Goal: Task Accomplishment & Management: Use online tool/utility

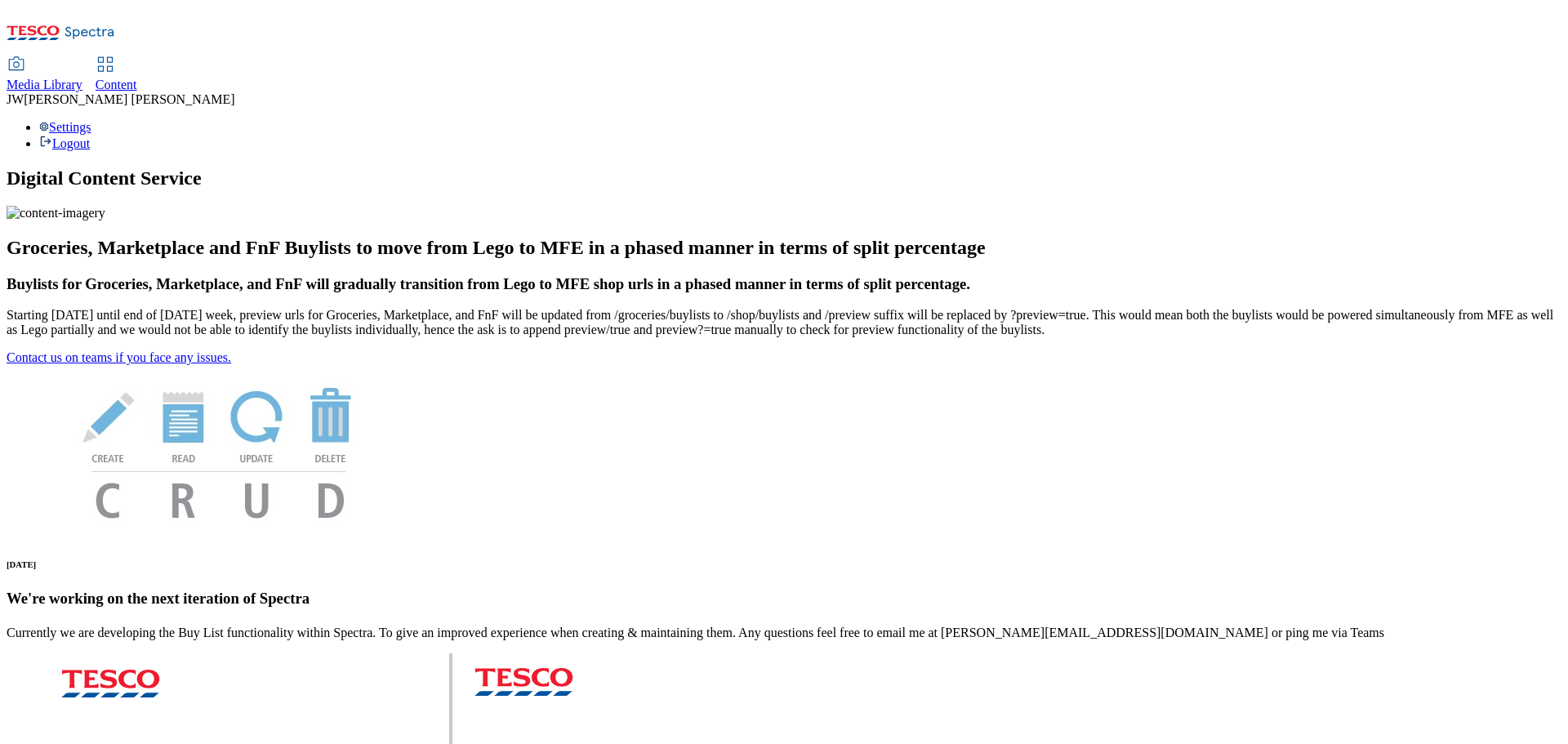
click at [82, 78] on span "Media Library" at bounding box center [44, 85] width 76 height 14
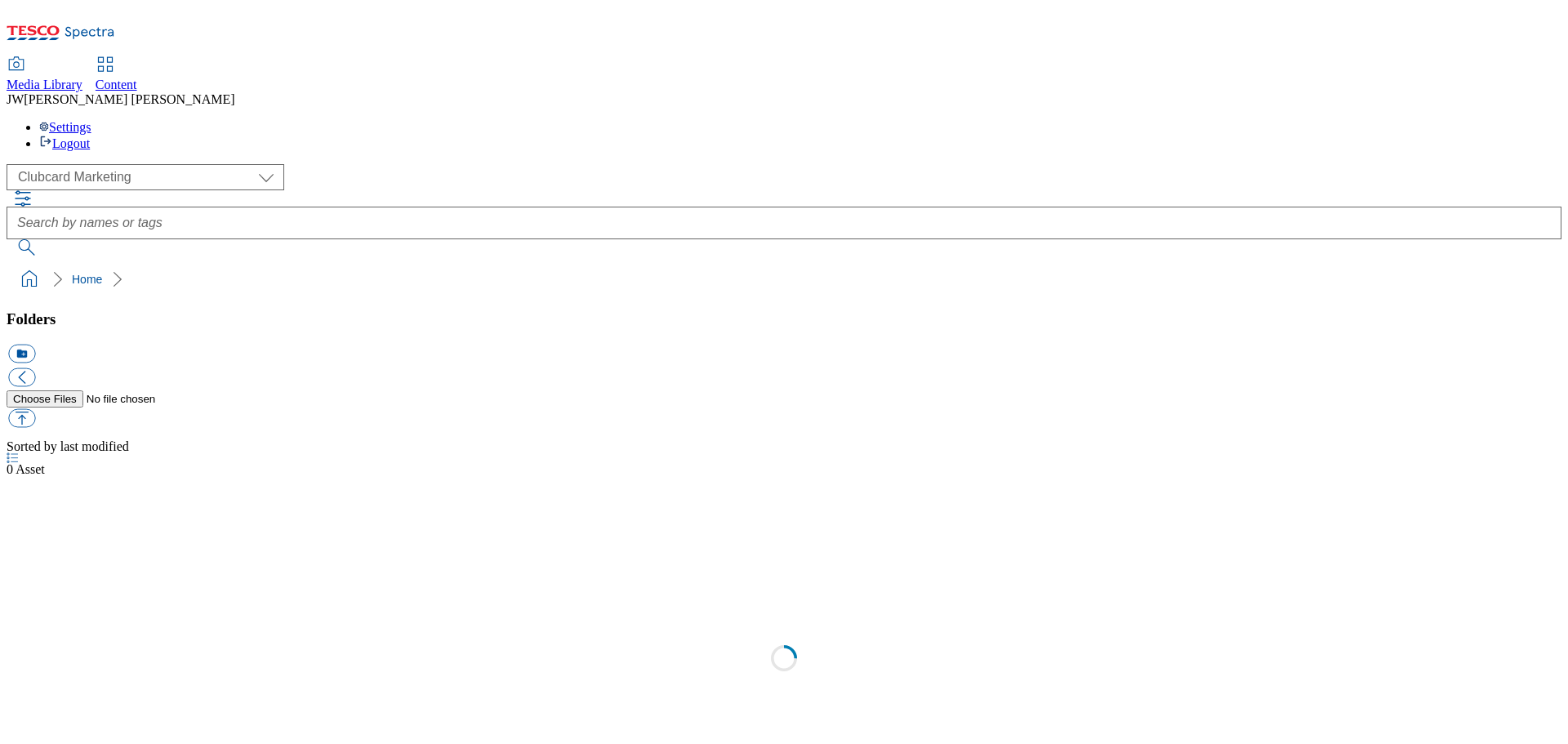
scroll to position [1, 0]
click at [79, 164] on div "( optional ) Clubcard Marketing GHS Marketing UK GHS Product UK GHS ROI iGHS Ma…" at bounding box center [784, 177] width 1555 height 26
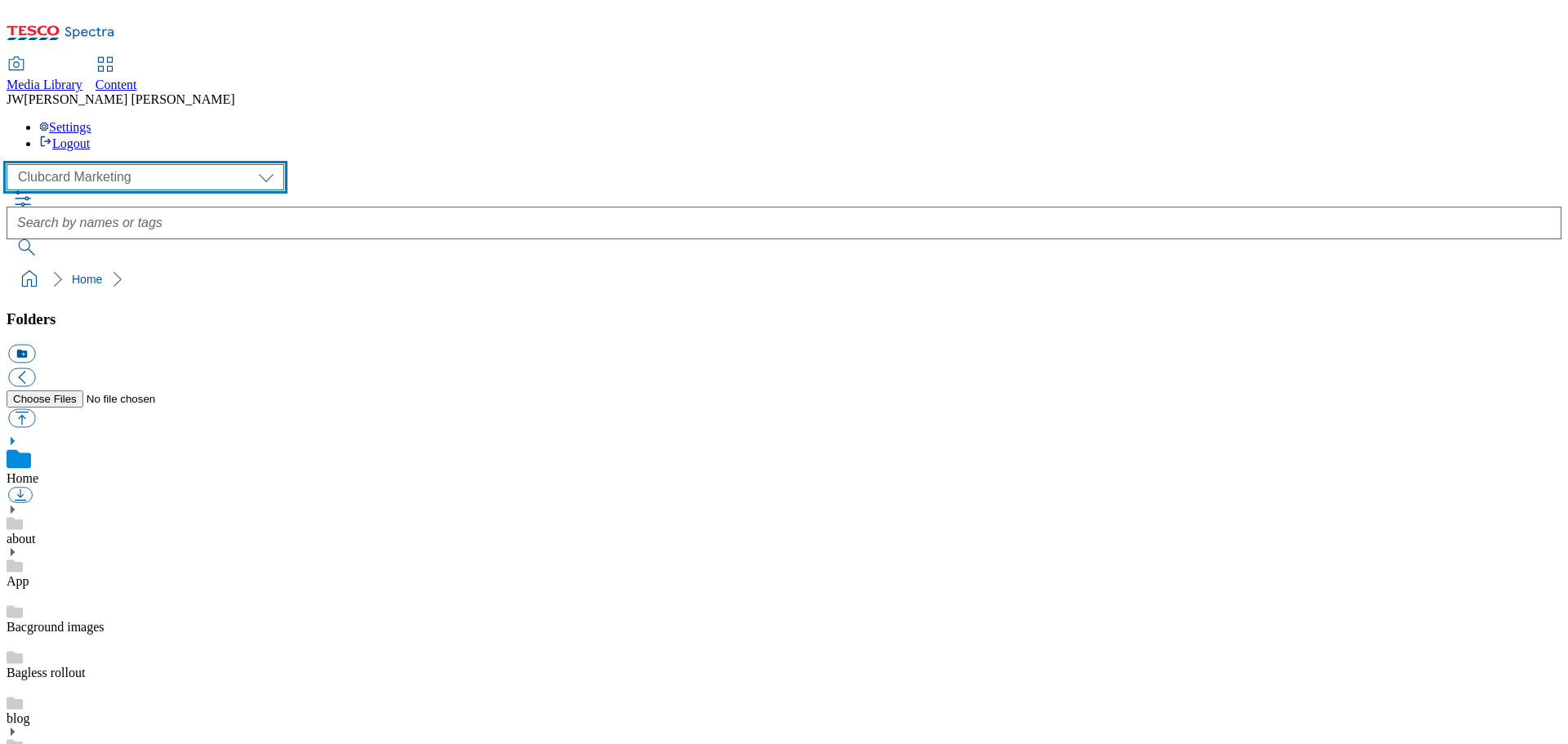
drag, startPoint x: 81, startPoint y: 111, endPoint x: 89, endPoint y: 115, distance: 8.9
click at [81, 164] on select "Clubcard Marketing GHS Marketing UK GHS Product UK GHS ROI iGHS Marketing CE iG…" at bounding box center [145, 177] width 277 height 26
select select "flare-ghs-mktg"
click at [12, 164] on select "Clubcard Marketing GHS Marketing UK GHS Product UK GHS ROI iGHS Marketing CE iG…" at bounding box center [145, 177] width 277 height 26
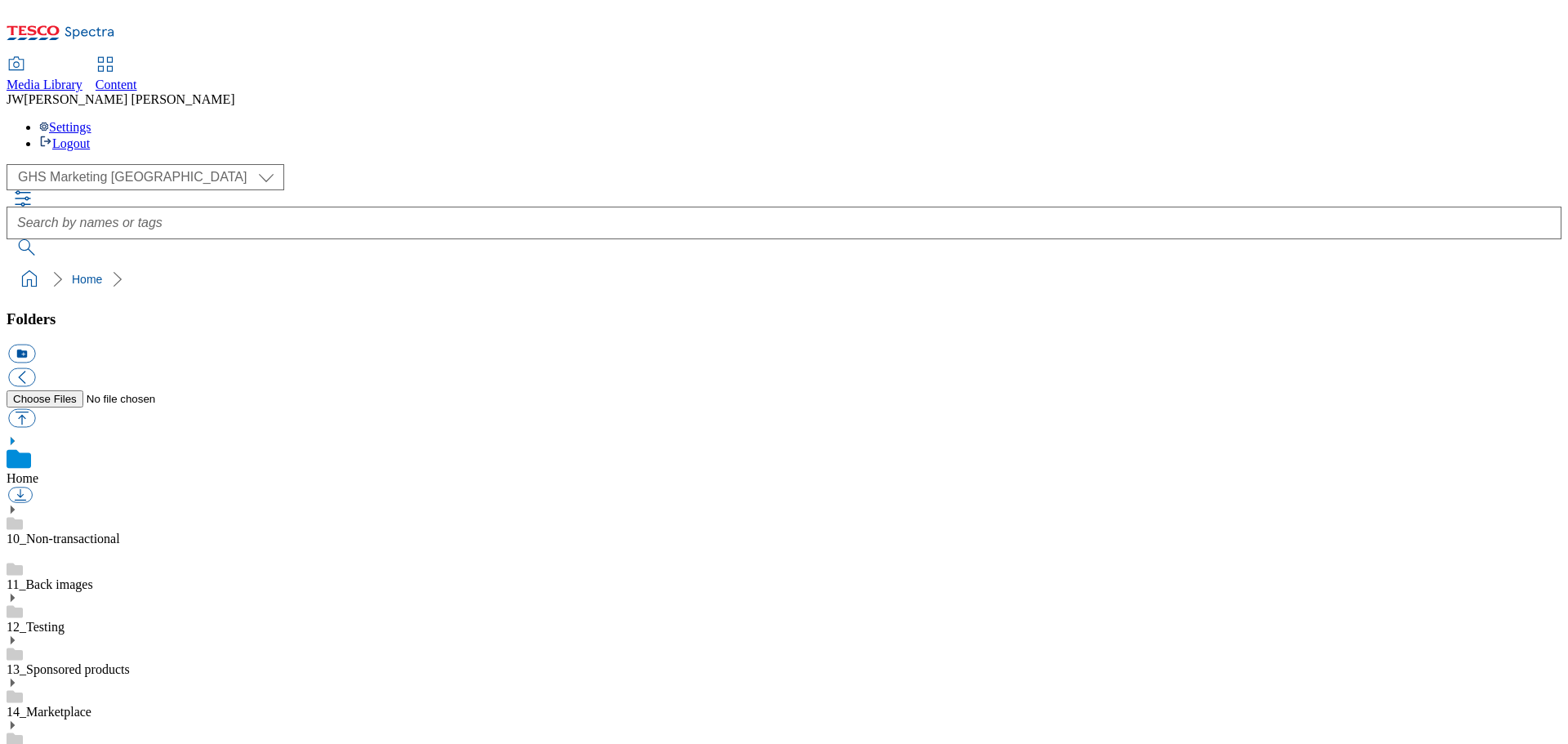
drag, startPoint x: 68, startPoint y: 514, endPoint x: 189, endPoint y: 497, distance: 122.2
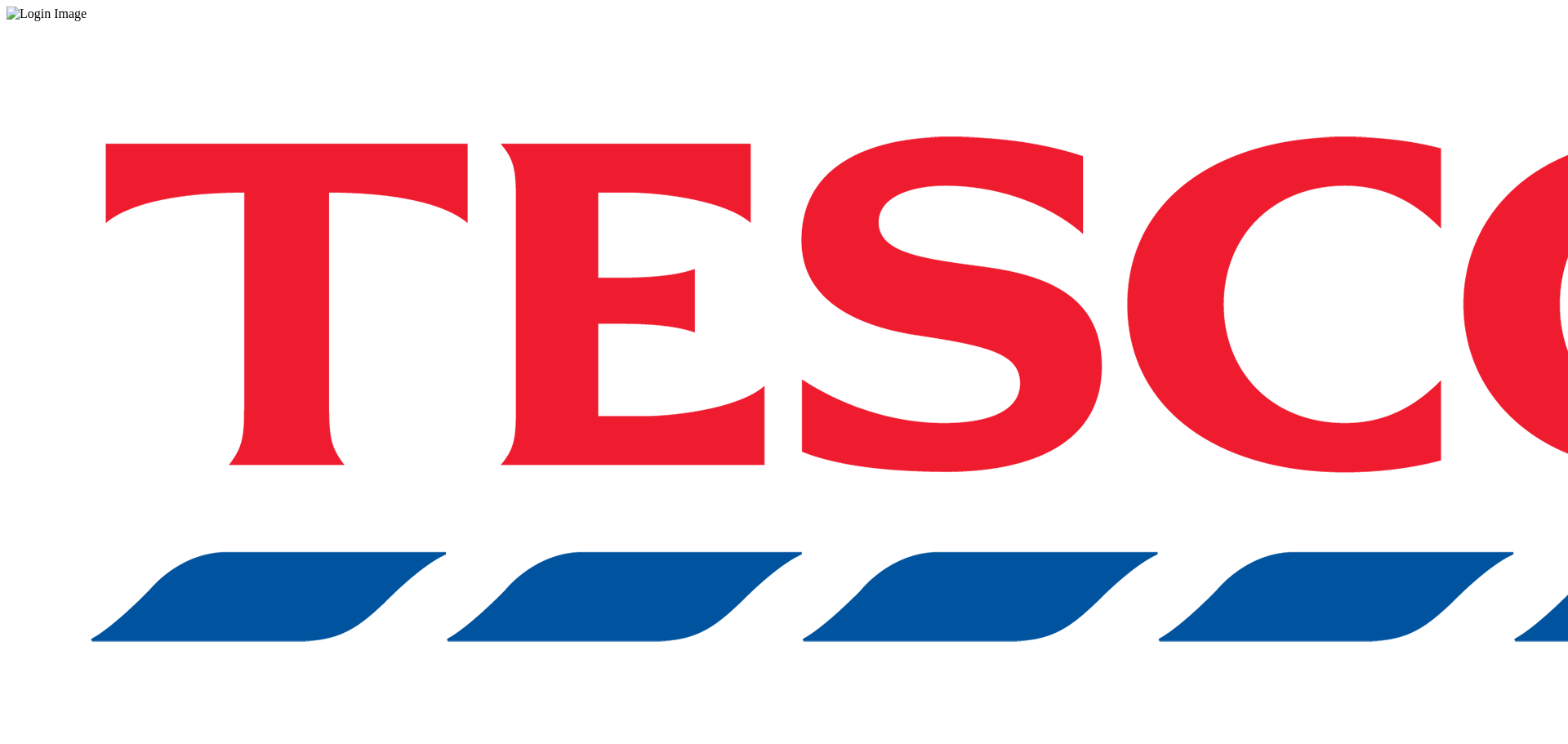
click at [1083, 452] on div "Log in to the Spectra’s dashboard using [PERSON_NAME]’s credentials. If you don…" at bounding box center [784, 426] width 1555 height 811
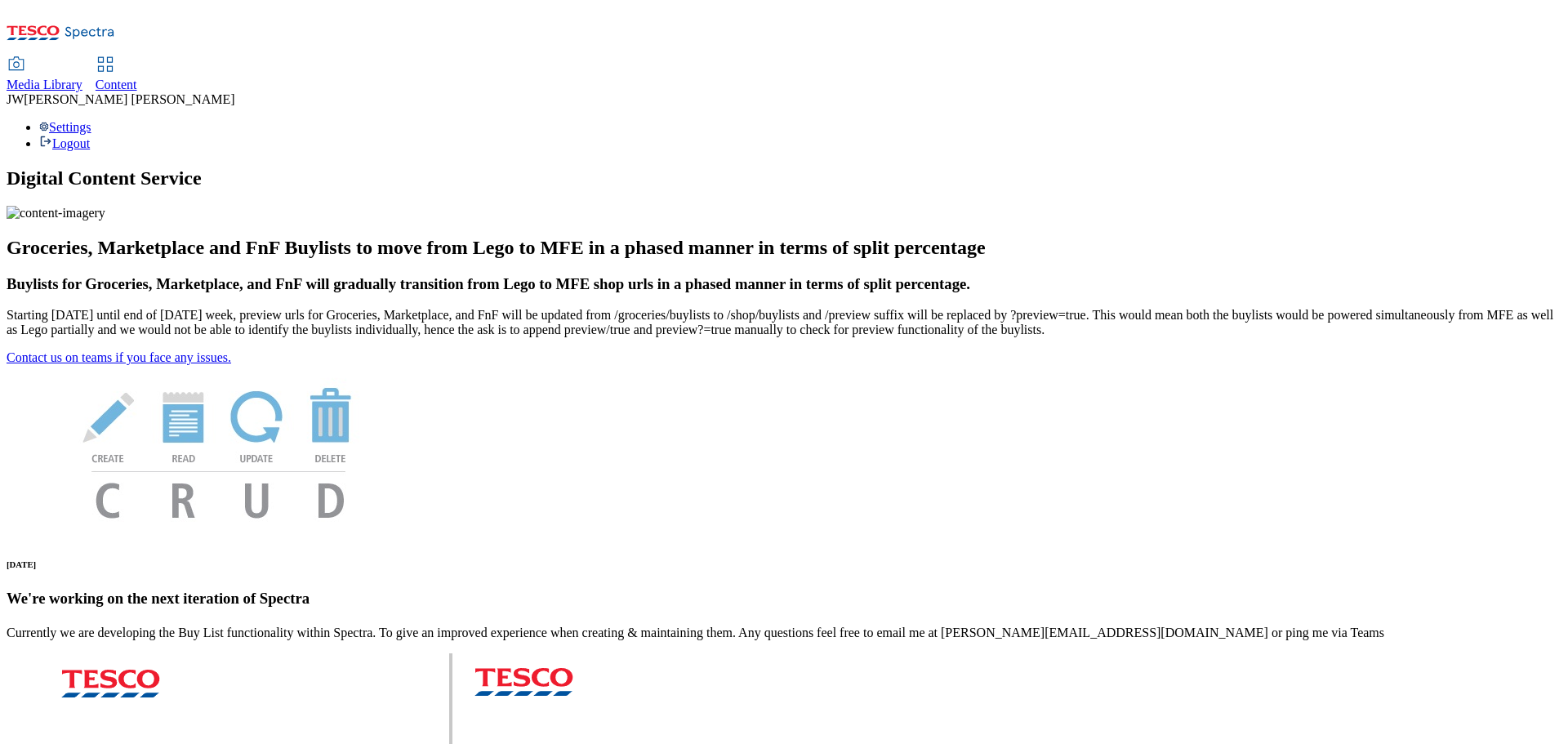
click at [82, 78] on span "Media Library" at bounding box center [44, 85] width 76 height 14
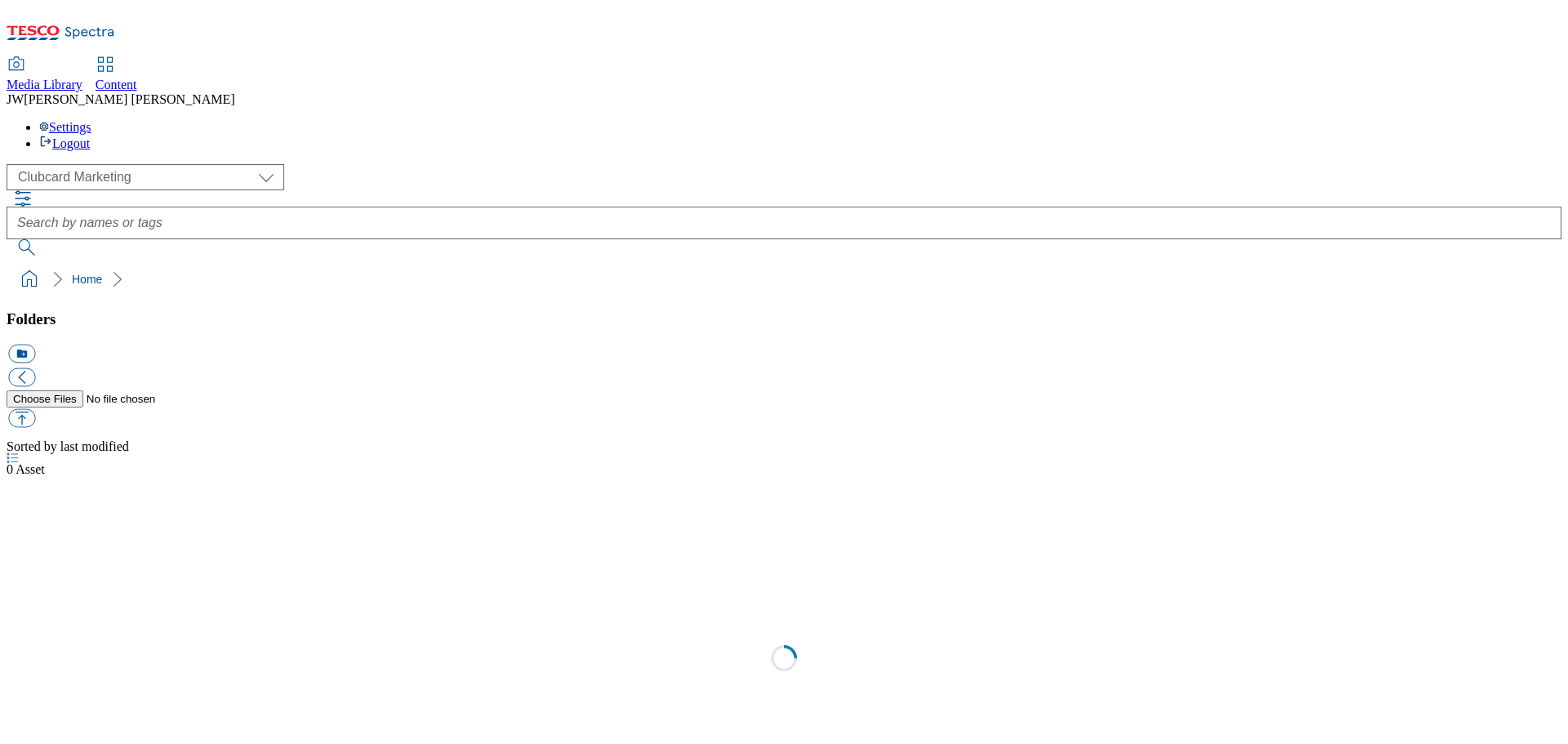
scroll to position [1, 0]
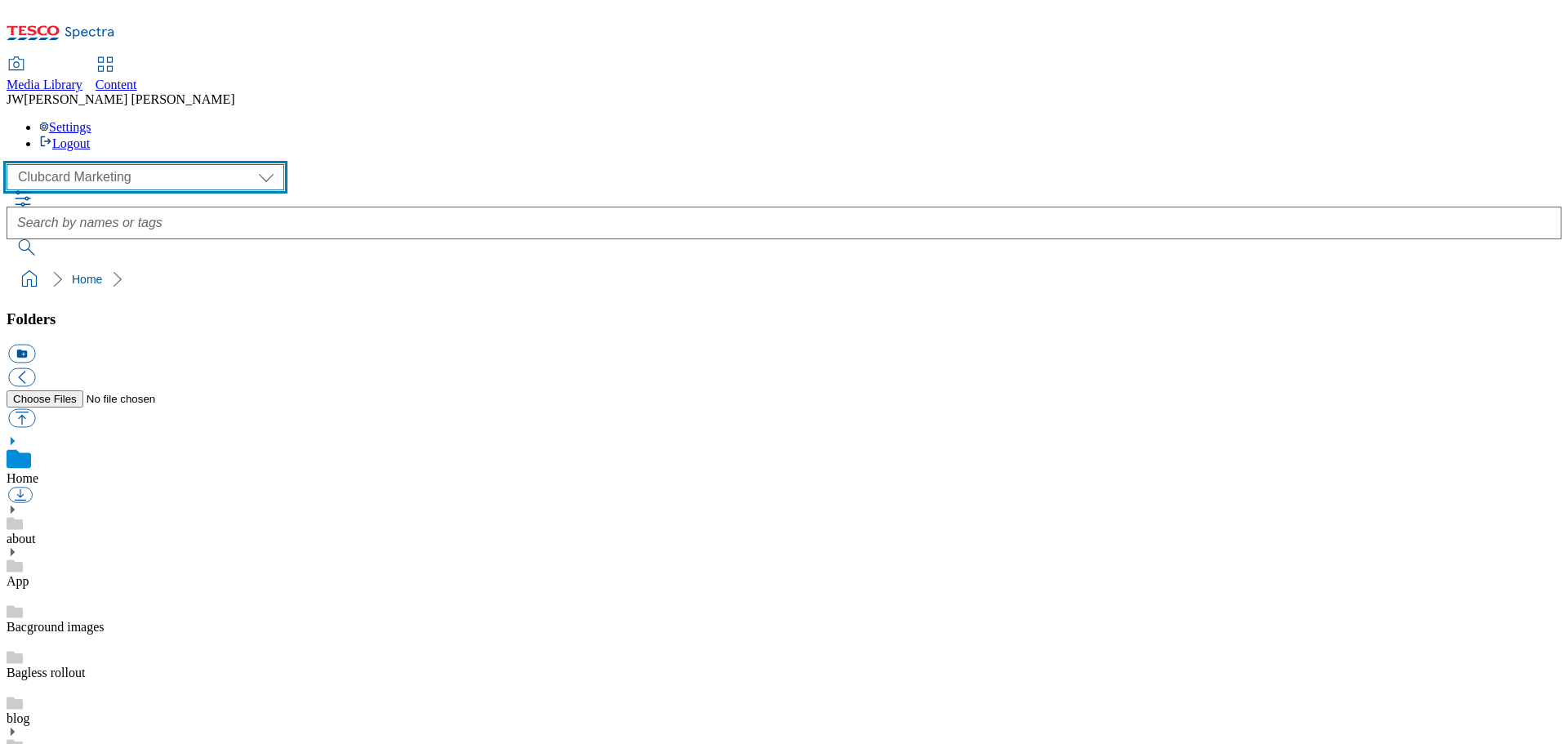
drag, startPoint x: 132, startPoint y: 104, endPoint x: 132, endPoint y: 117, distance: 13.0
click at [132, 164] on select "Clubcard Marketing GHS Marketing UK GHS Product UK GHS ROI iGHS Marketing CE iG…" at bounding box center [145, 177] width 277 height 26
select select "flare-ghs-mktg"
click at [12, 164] on select "Clubcard Marketing GHS Marketing UK GHS Product UK GHS ROI iGHS Marketing CE iG…" at bounding box center [145, 177] width 277 height 26
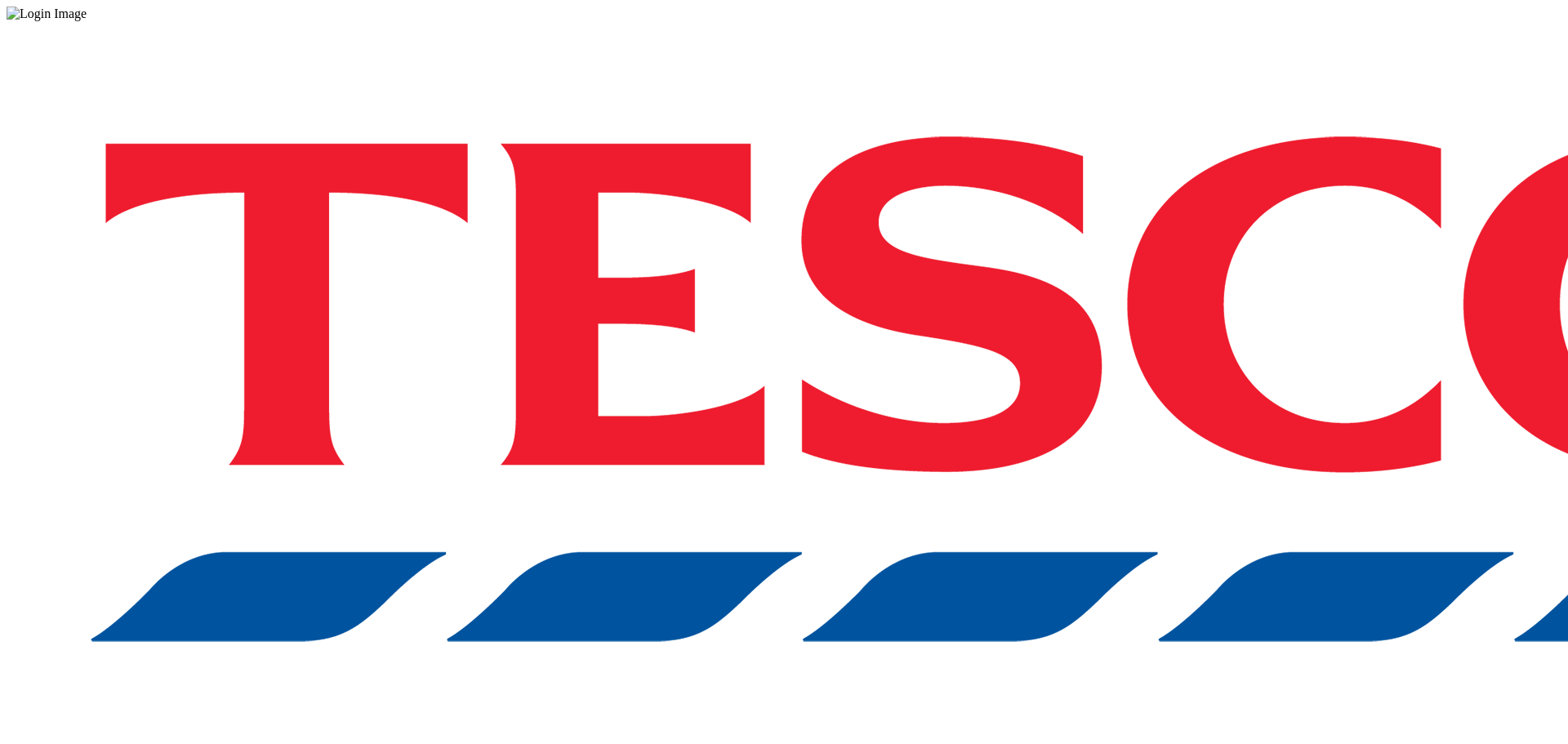
click at [1117, 459] on div "Log in to the Spectra’s dashboard using [PERSON_NAME]’s credentials. If you don…" at bounding box center [784, 426] width 1555 height 811
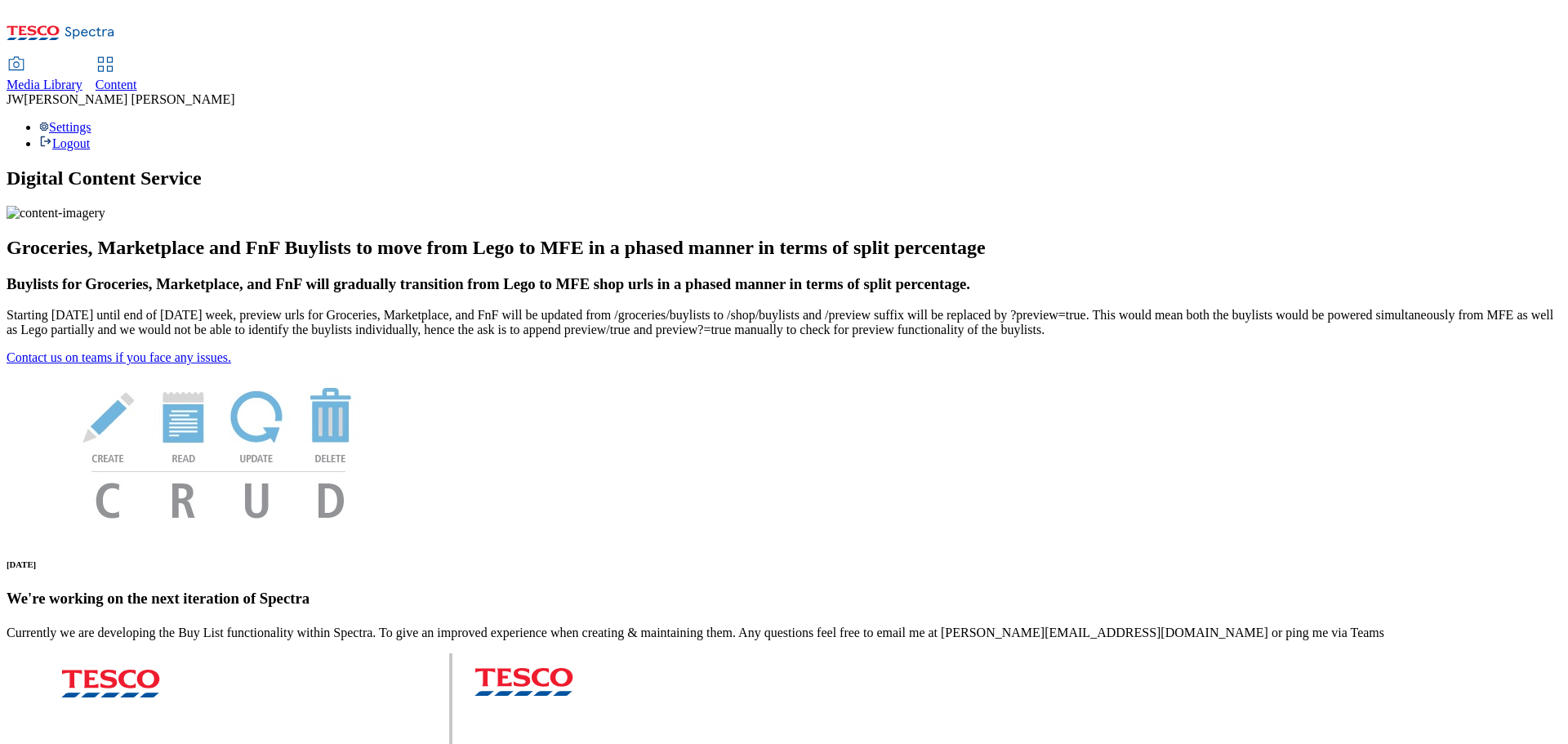
drag, startPoint x: 271, startPoint y: 35, endPoint x: 249, endPoint y: 27, distance: 23.4
click at [82, 78] on span "Media Library" at bounding box center [44, 85] width 76 height 14
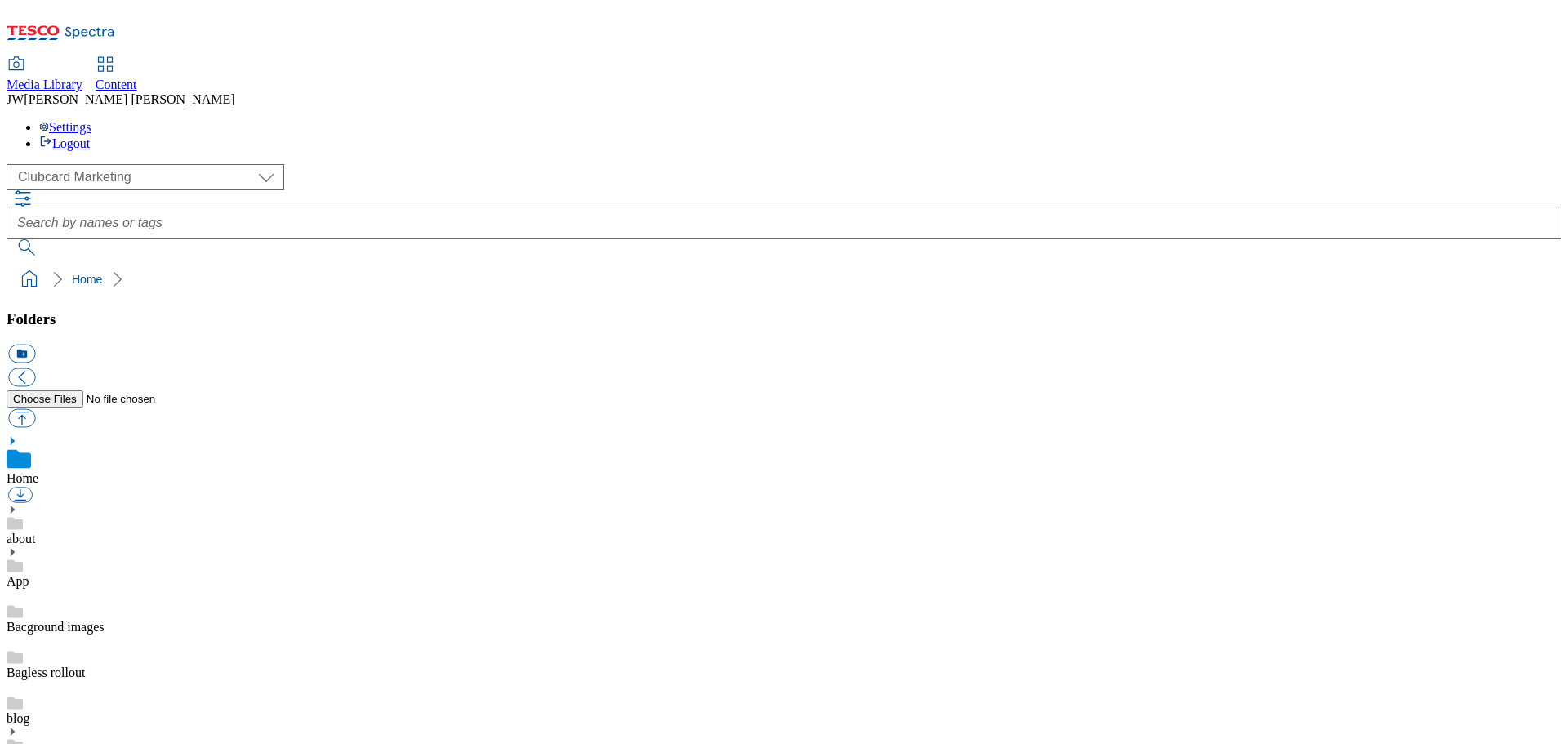
scroll to position [1, 0]
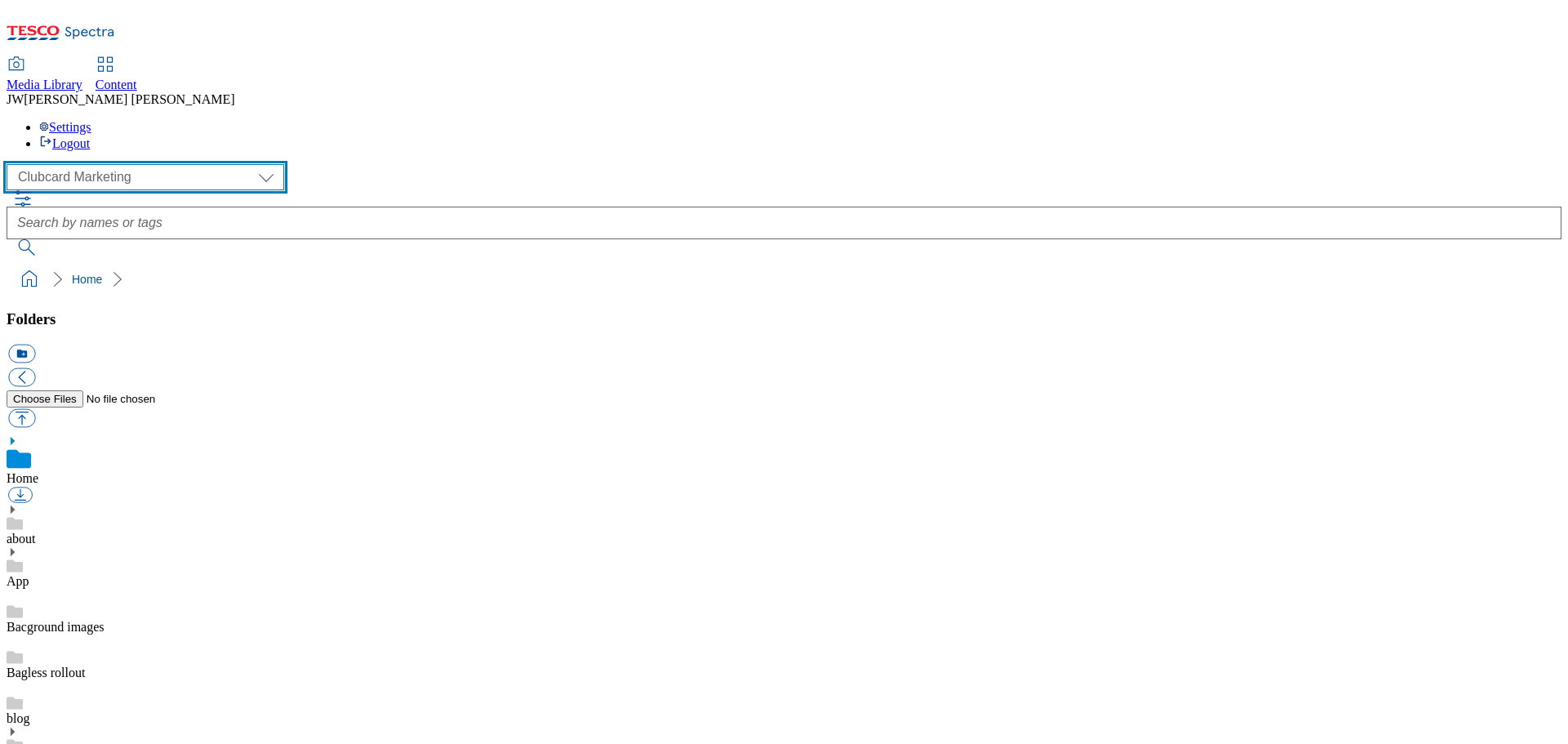
click at [114, 164] on select "Clubcard Marketing GHS Marketing UK GHS Product UK GHS ROI iGHS Marketing CE iG…" at bounding box center [145, 177] width 277 height 26
select select "flare-ghs-mktg"
click at [12, 164] on select "Clubcard Marketing GHS Marketing UK GHS Product UK GHS ROI iGHS Marketing CE iG…" at bounding box center [145, 177] width 277 height 26
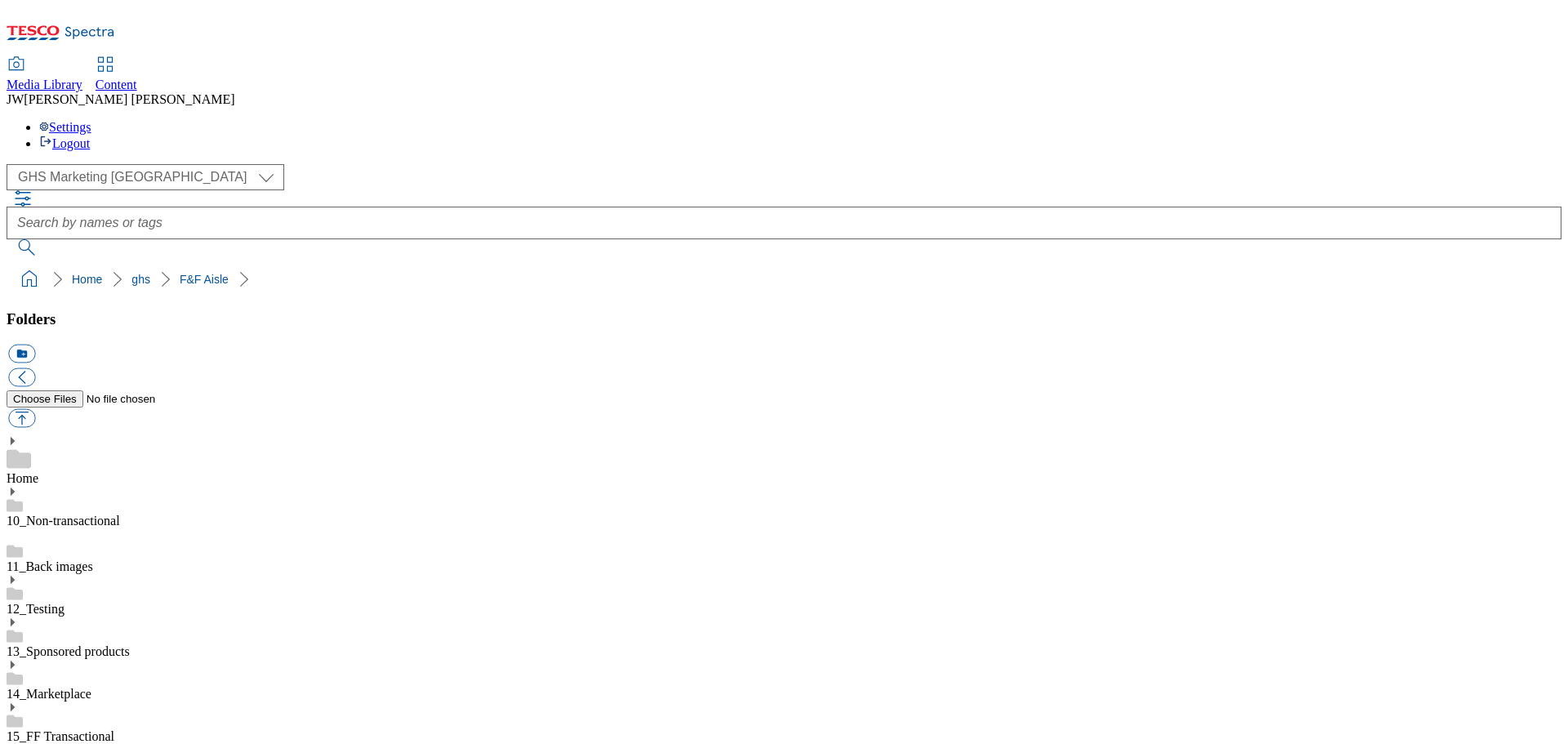
drag, startPoint x: 875, startPoint y: 547, endPoint x: 1445, endPoint y: 548, distance: 570.0
copy div "thumbnail_super_department_clothing_and_accessories_department_f_and"
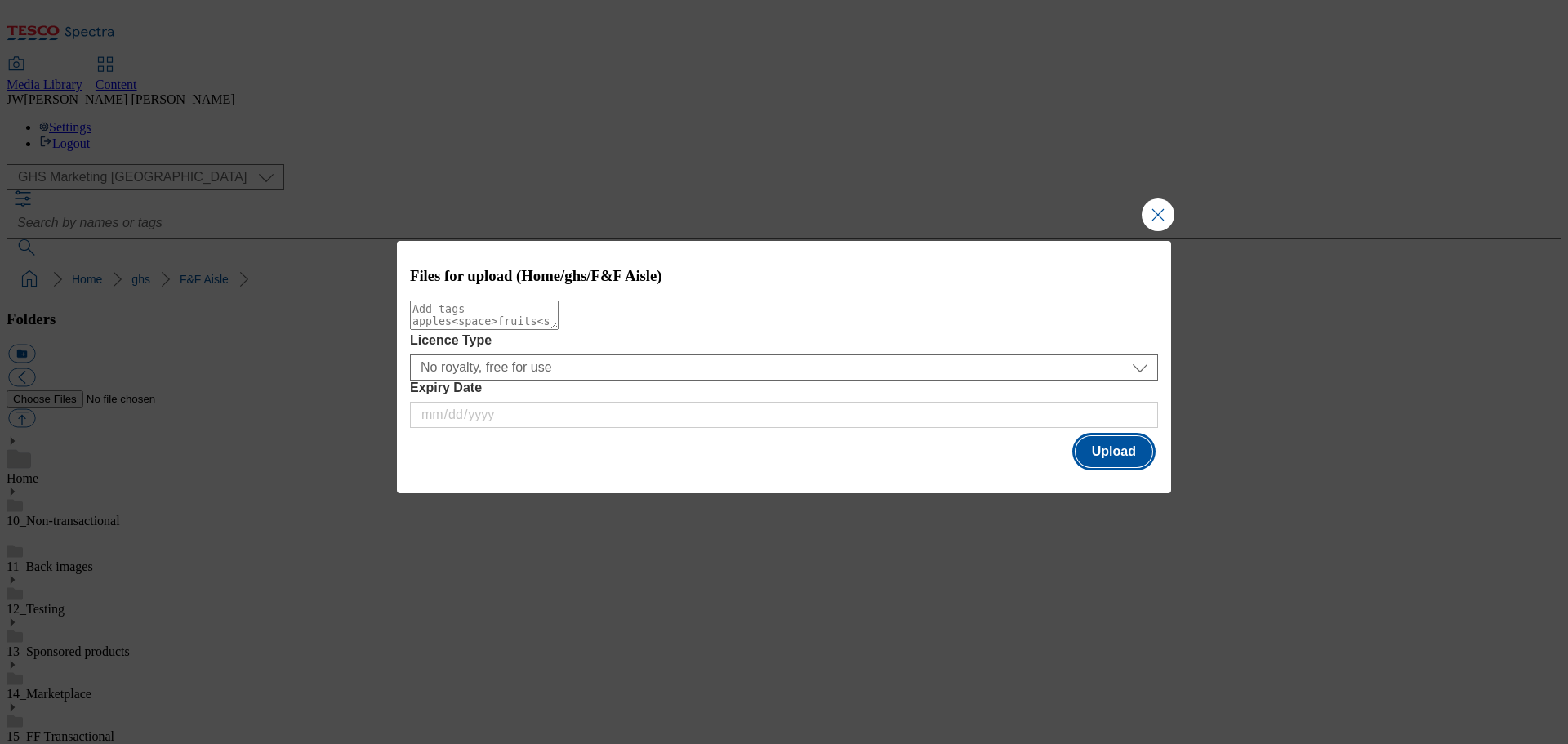
click at [1108, 455] on button "Upload" at bounding box center [1114, 451] width 77 height 31
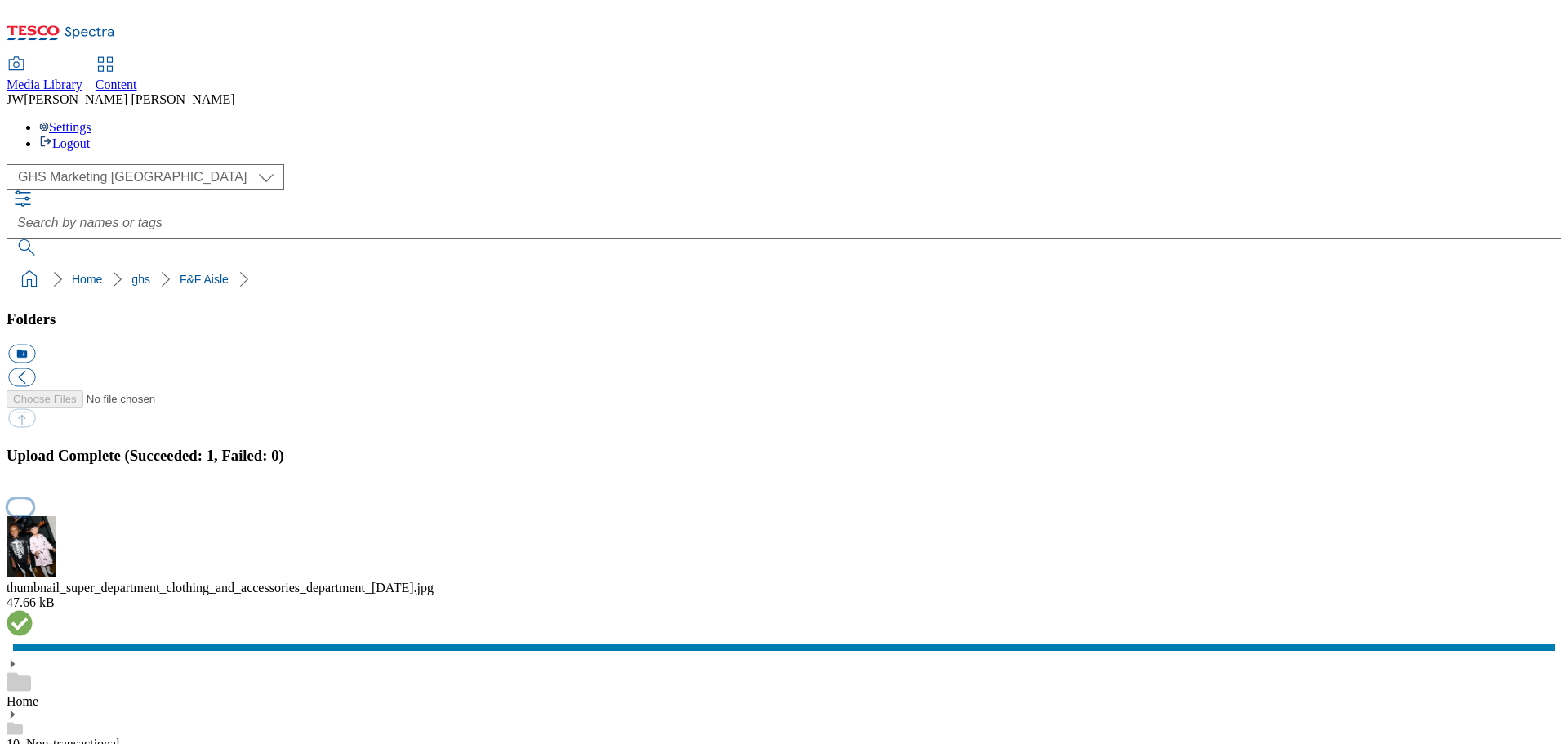
click at [33, 499] on button "button" at bounding box center [20, 506] width 24 height 16
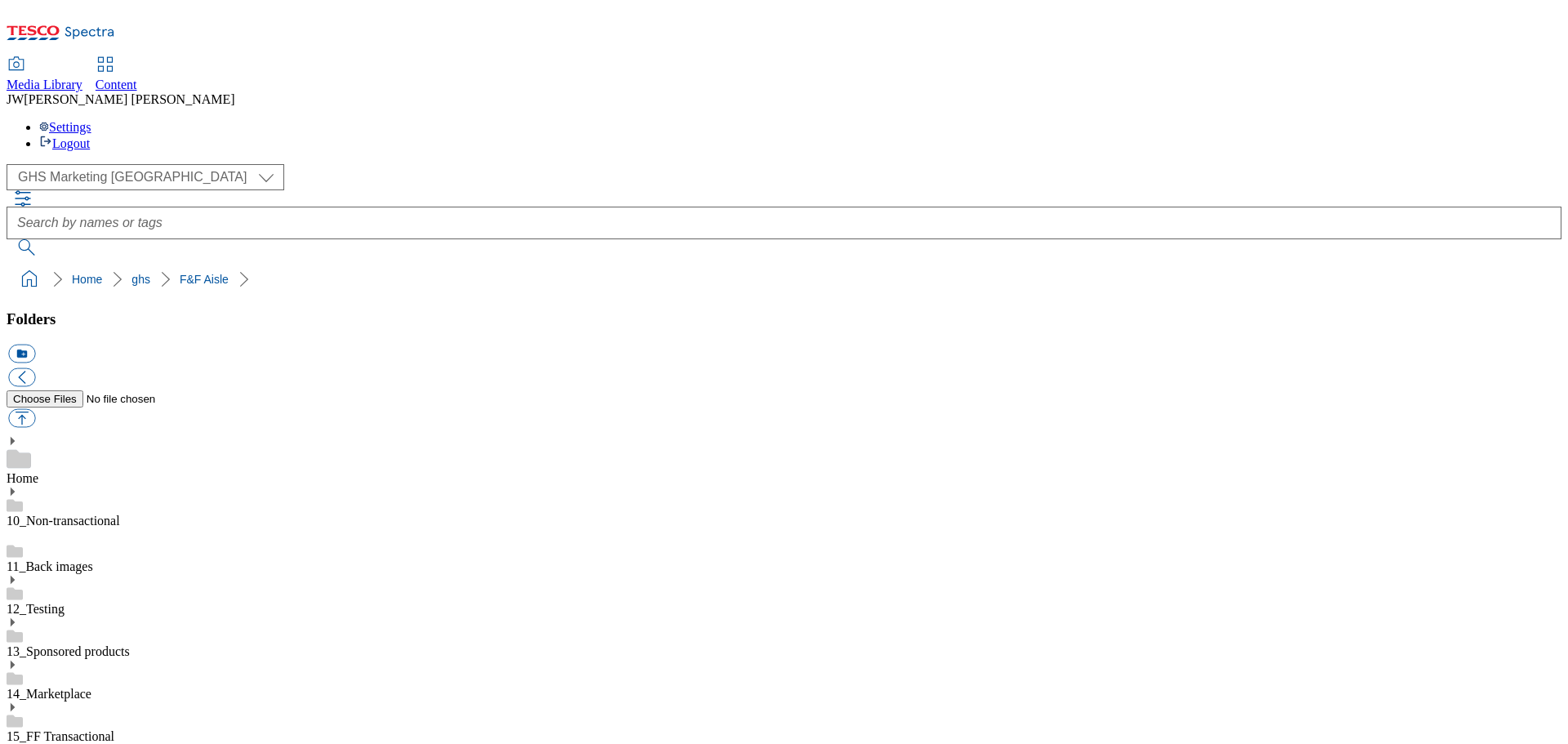
scroll to position [573, 0]
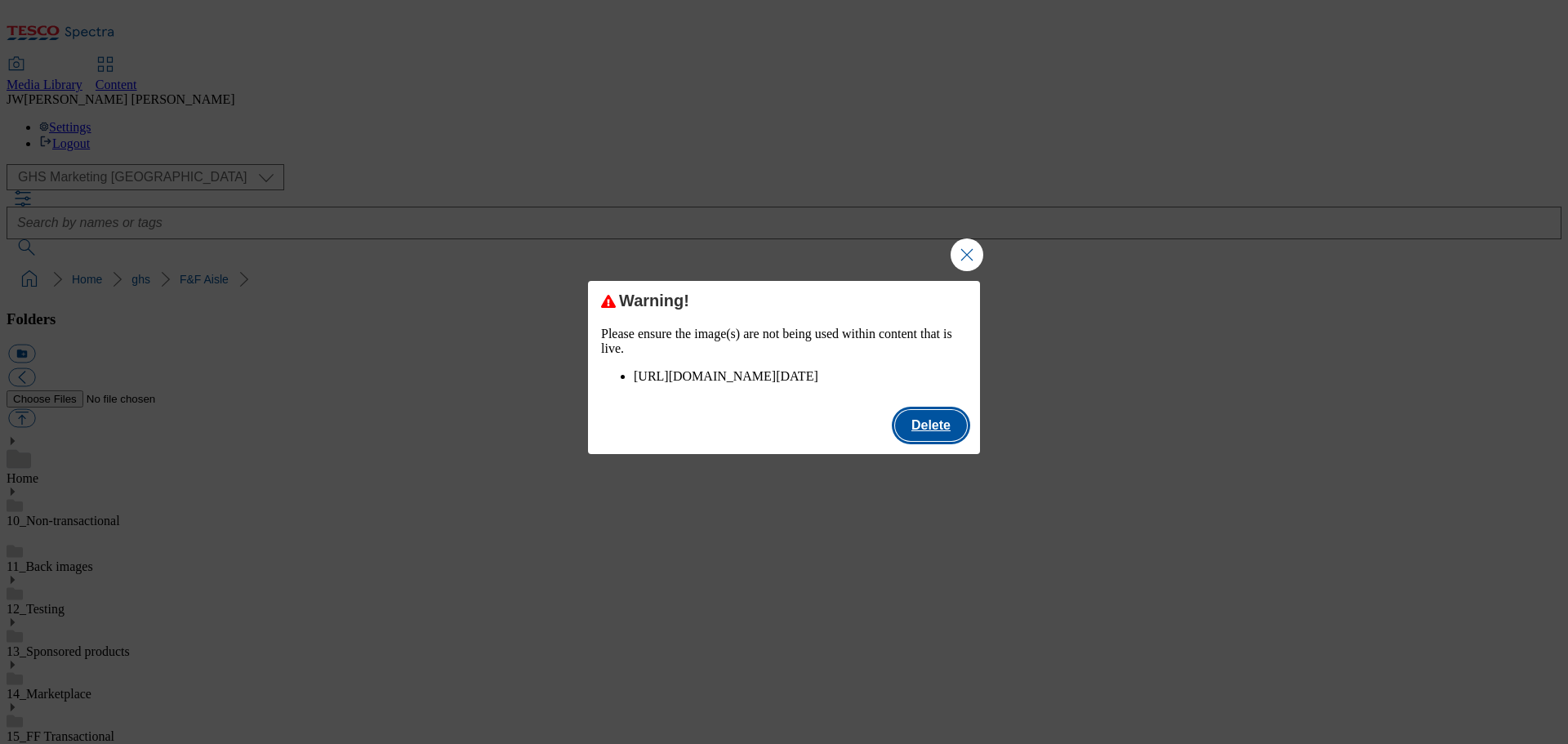
click at [938, 441] on button "Delete" at bounding box center [931, 425] width 72 height 31
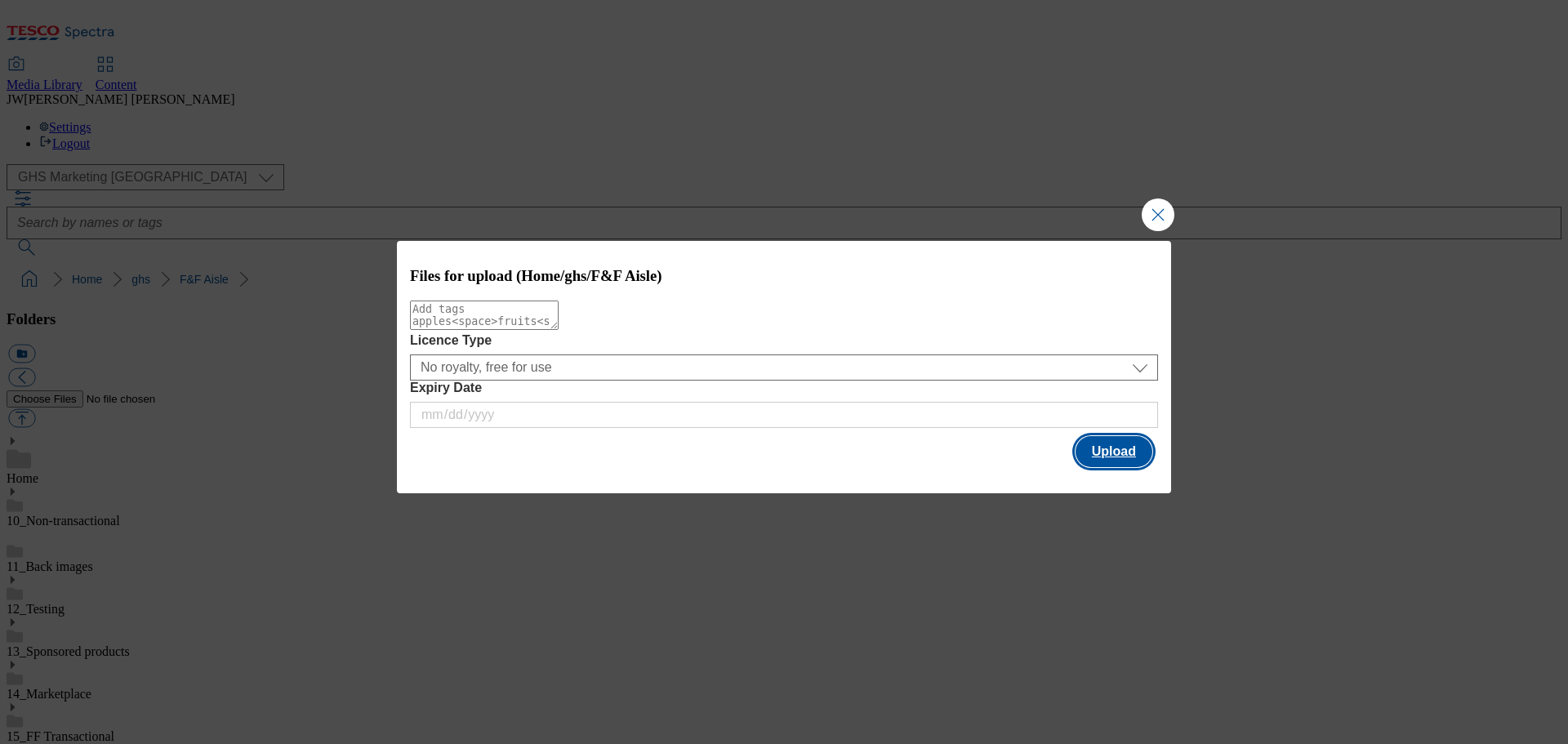
click at [1083, 444] on button "Upload" at bounding box center [1114, 451] width 77 height 31
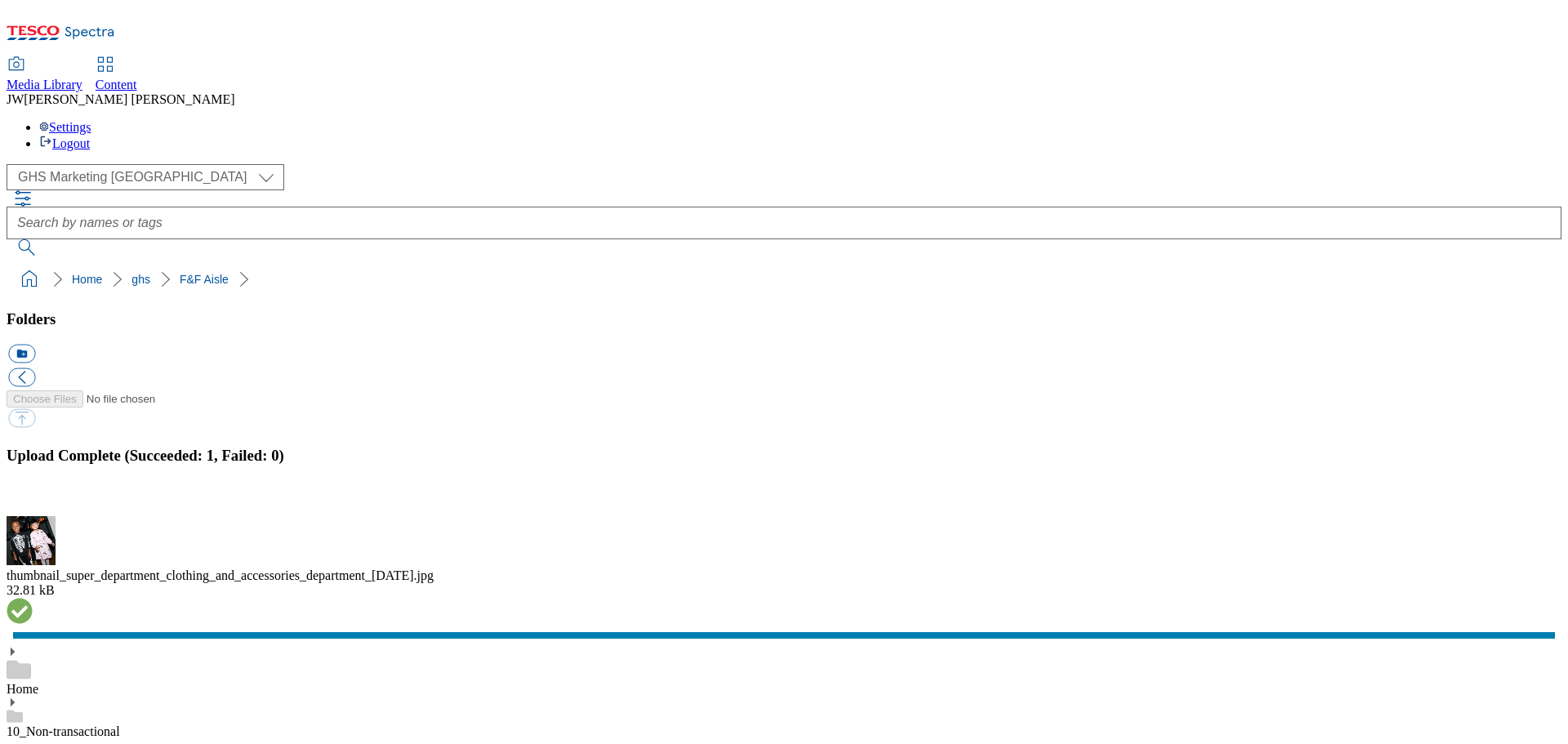
click at [33, 499] on button "button" at bounding box center [20, 506] width 24 height 16
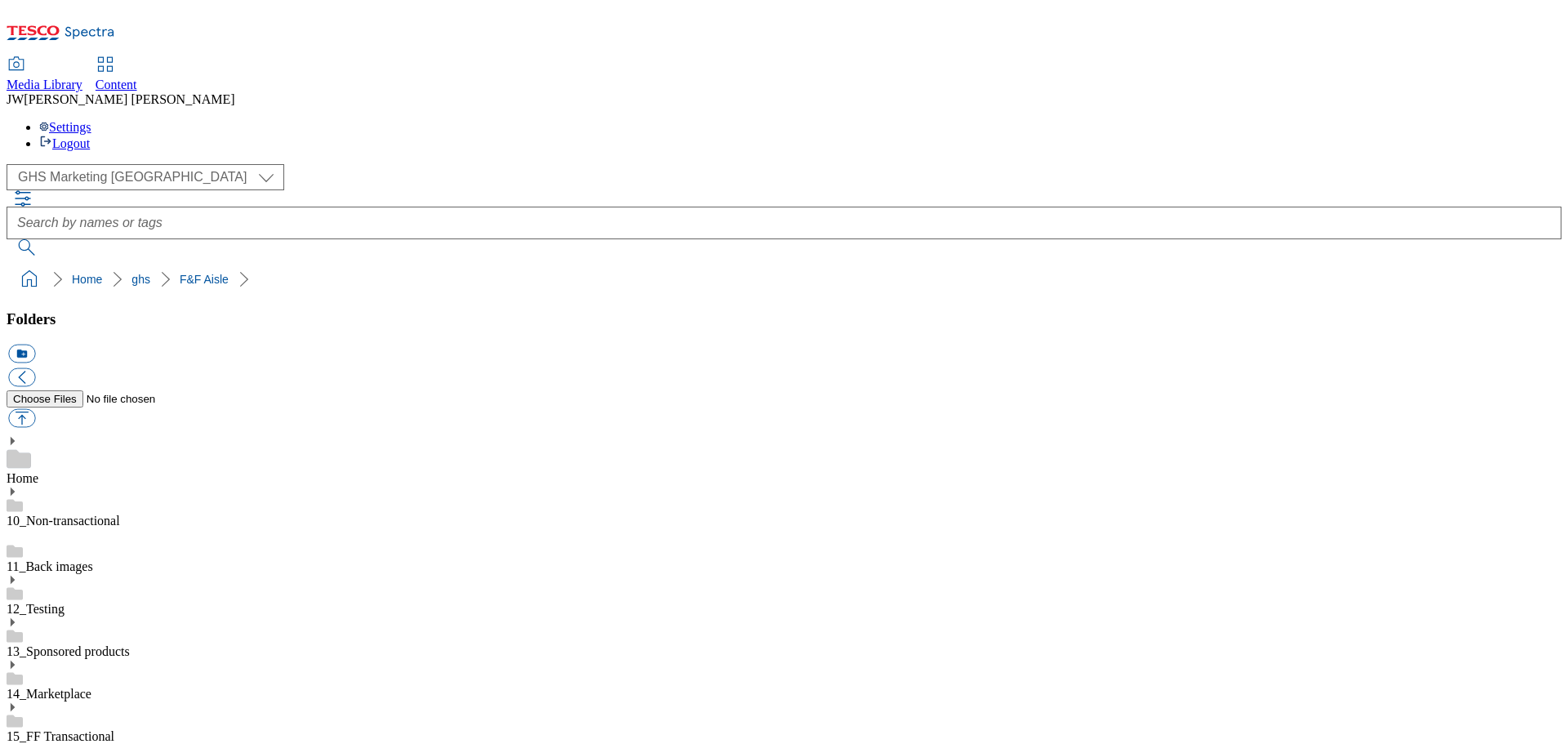
paste input "thumbnail_super_department_clothing_and_accessories_department_the_fandf_edit"
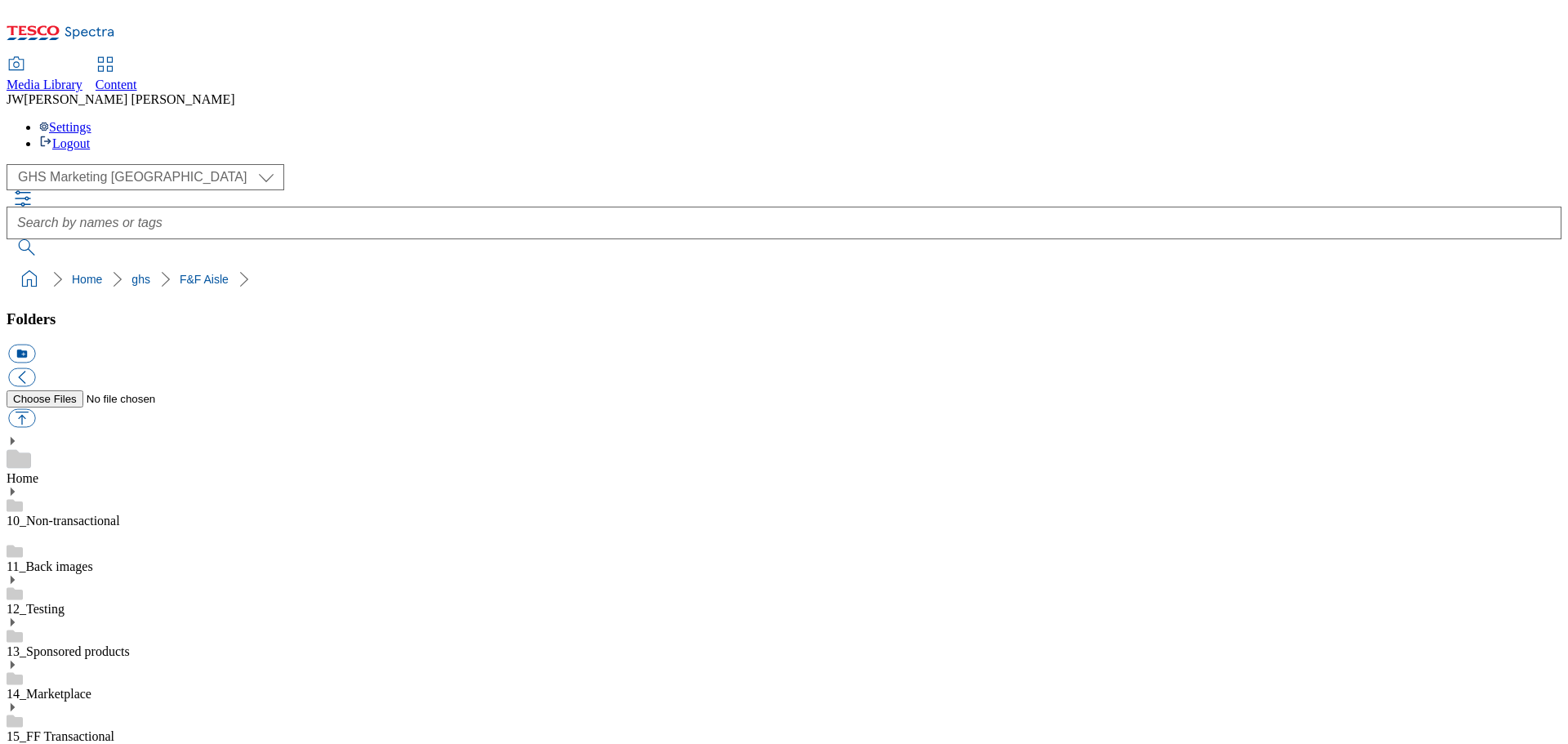
type input "thumbnail_super_department_clothing_and_accessories_department_[DATE]"
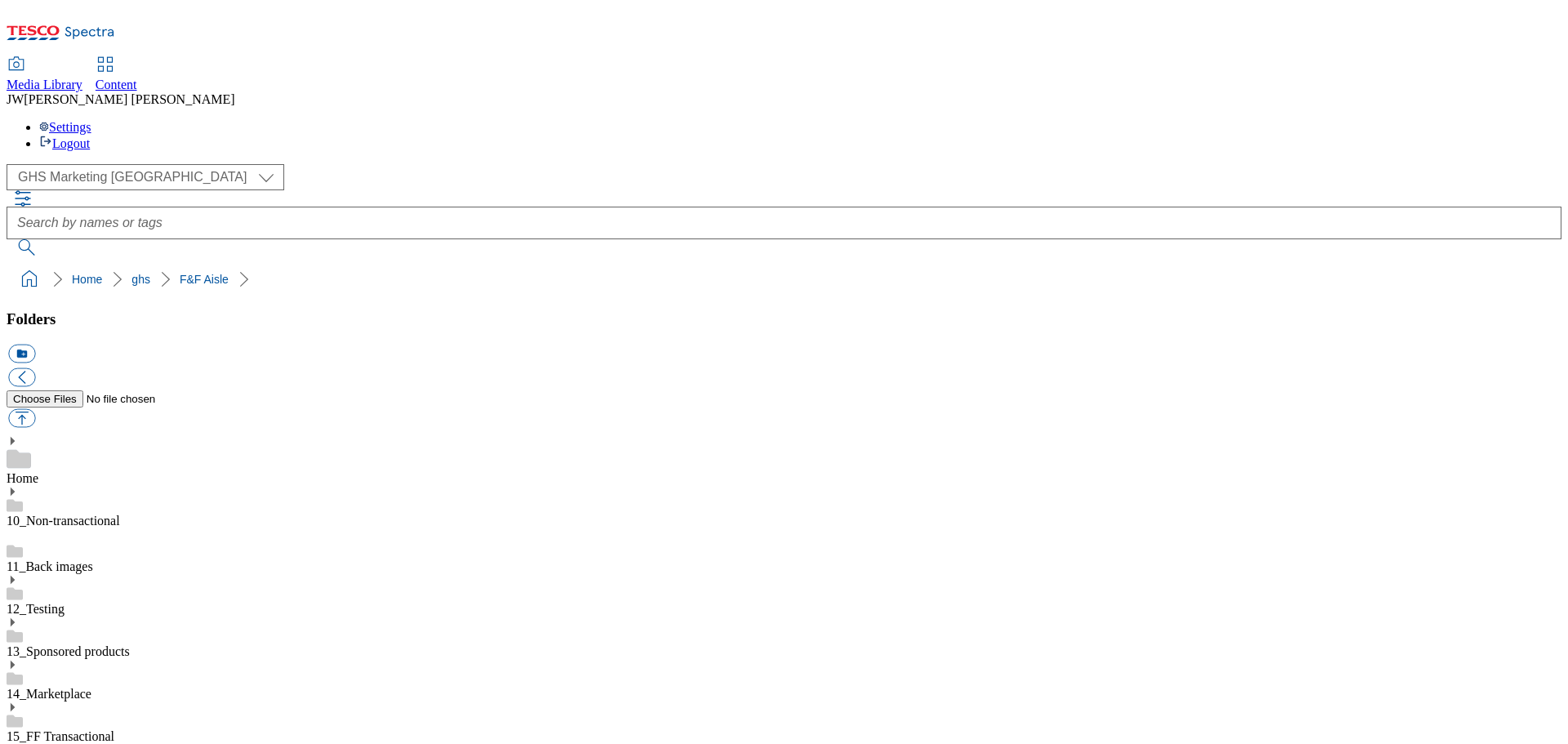
drag, startPoint x: 872, startPoint y: 553, endPoint x: 1389, endPoint y: 547, distance: 517.0
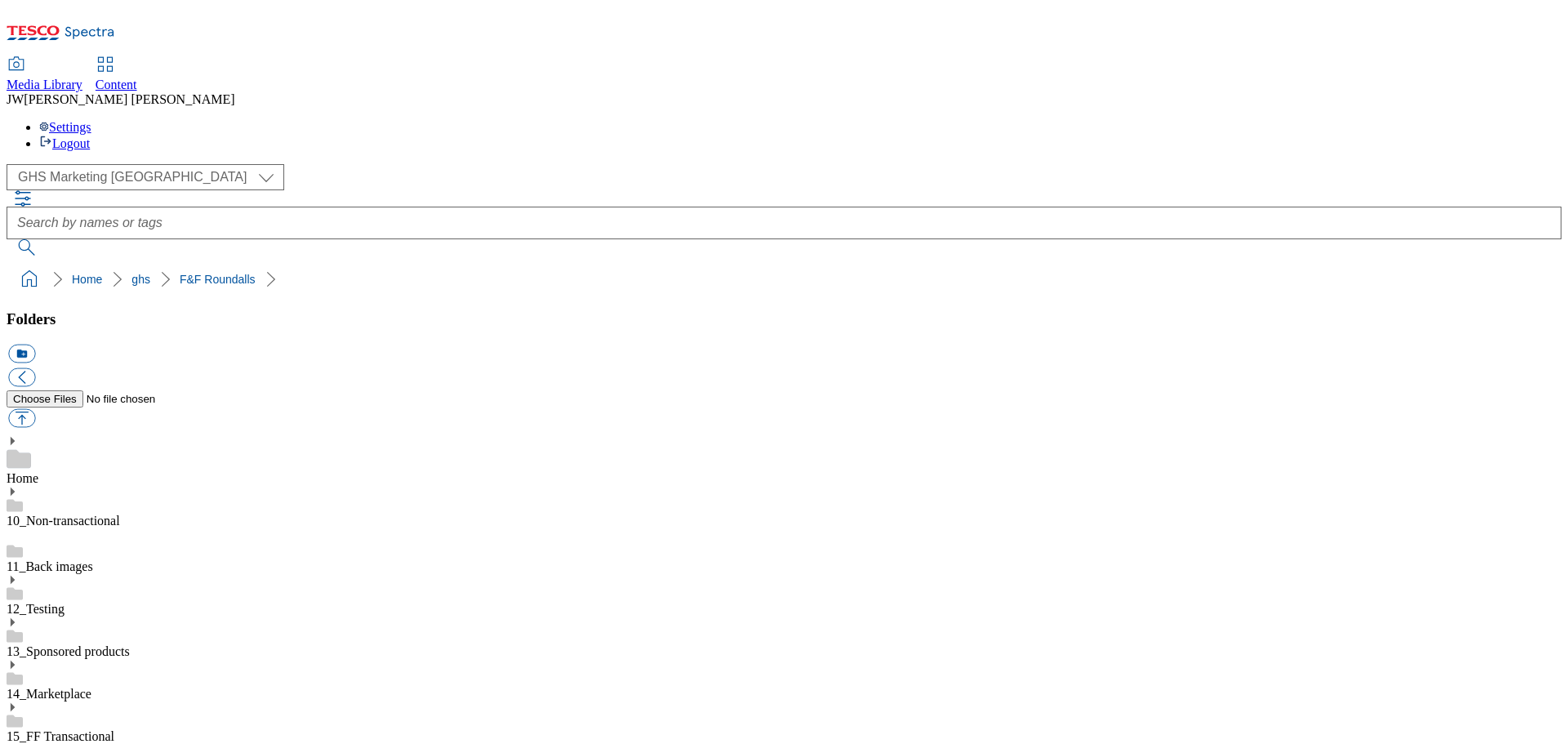
copy div "rounded_super_department_clothing_and_accessories_department_"
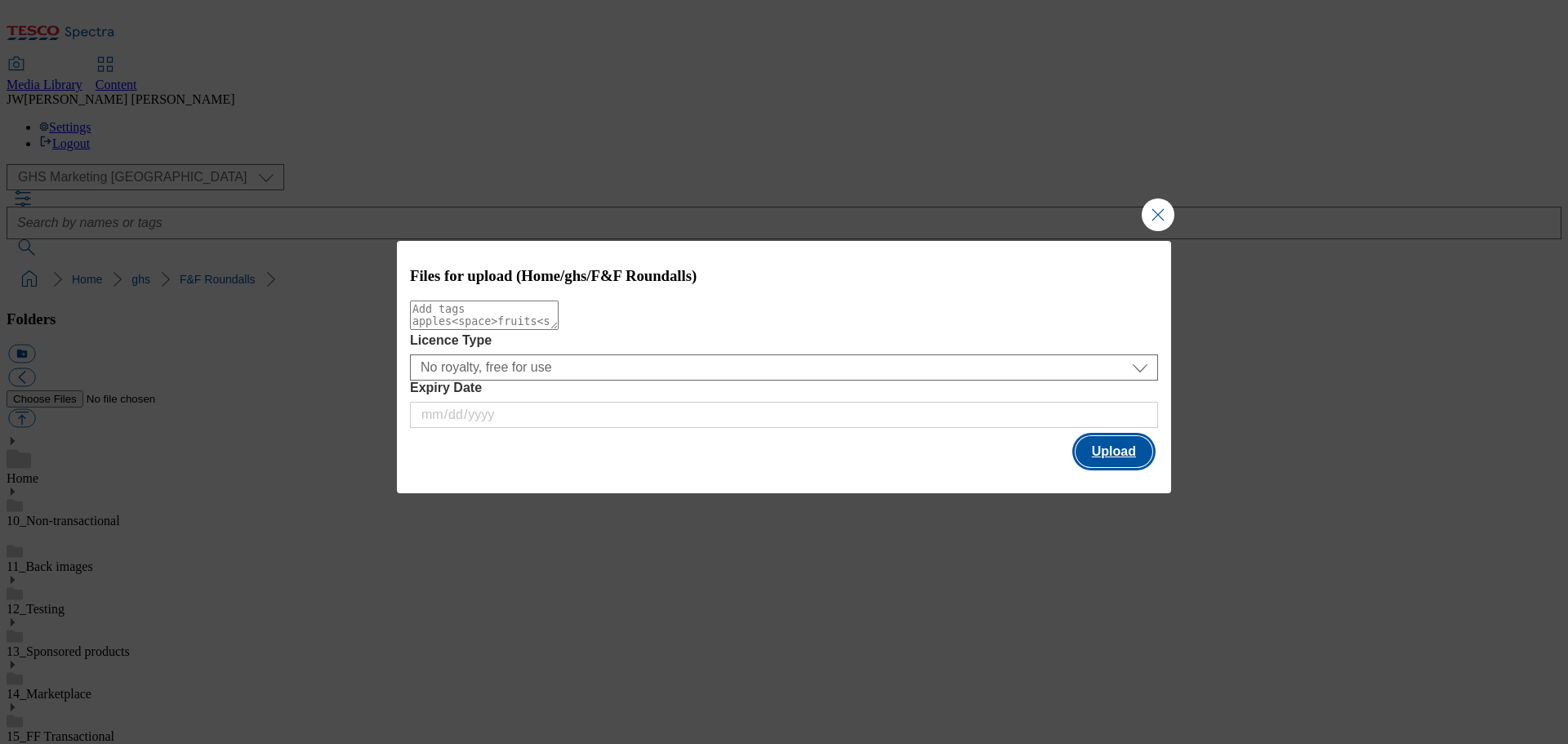
click at [1119, 456] on button "Upload" at bounding box center [1114, 451] width 77 height 31
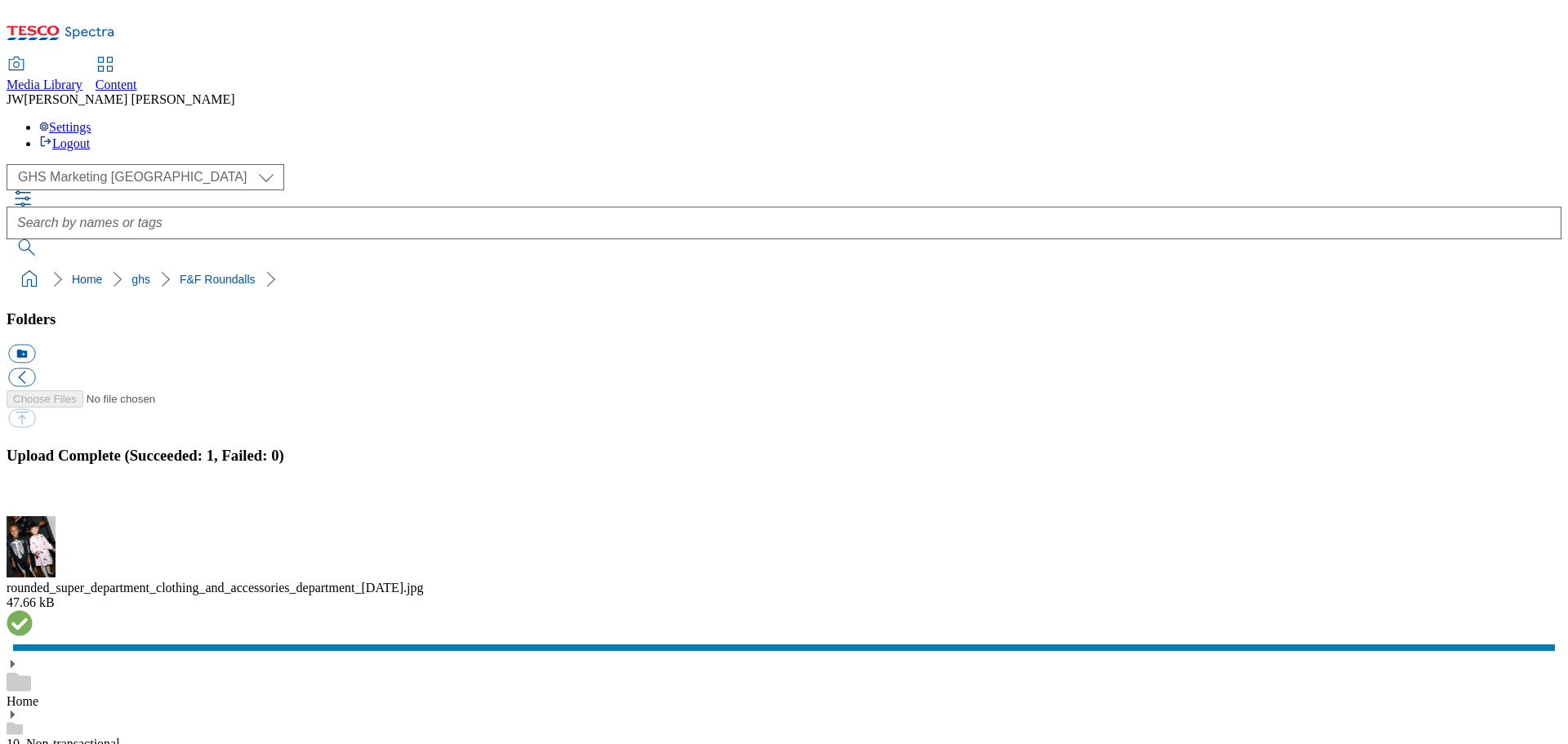
click at [33, 499] on button "button" at bounding box center [20, 506] width 24 height 16
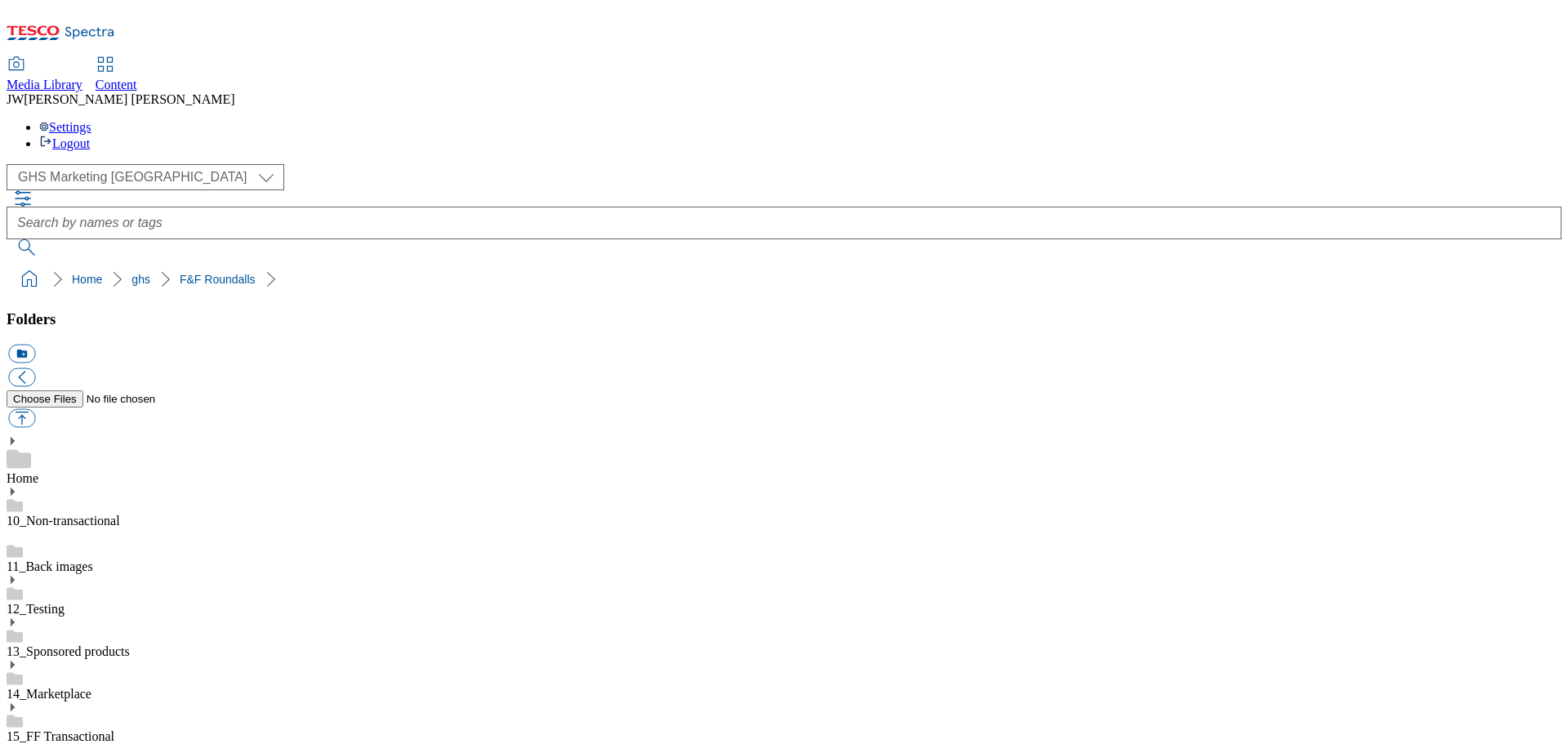
paste input "rounded_super_department_clothing_and_accessories_department_lingerie_and_night…"
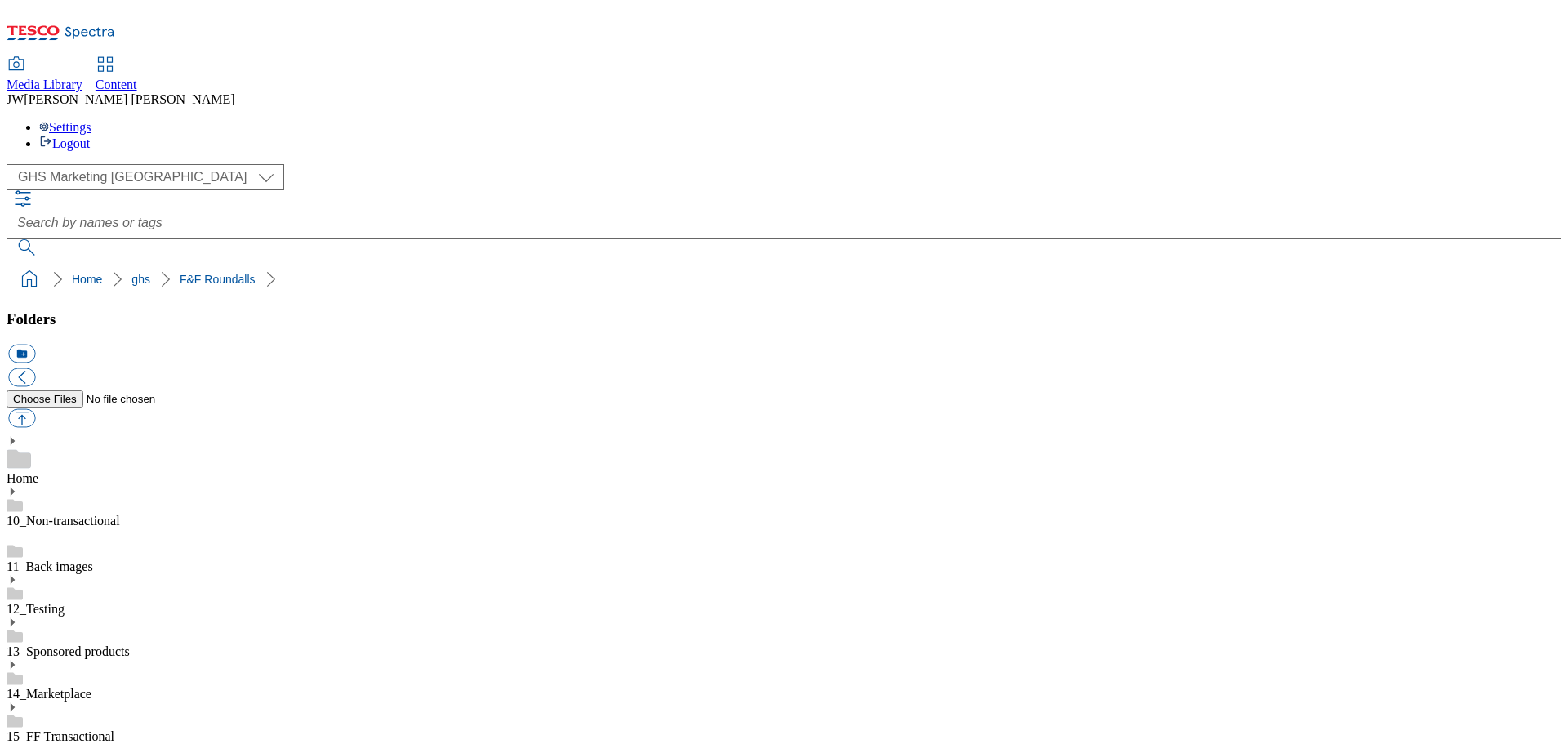
type input "rounded_super_department_clothing_and_accessories_department_[DATE]"
drag, startPoint x: 1148, startPoint y: 486, endPoint x: 1141, endPoint y: 530, distance: 44.6
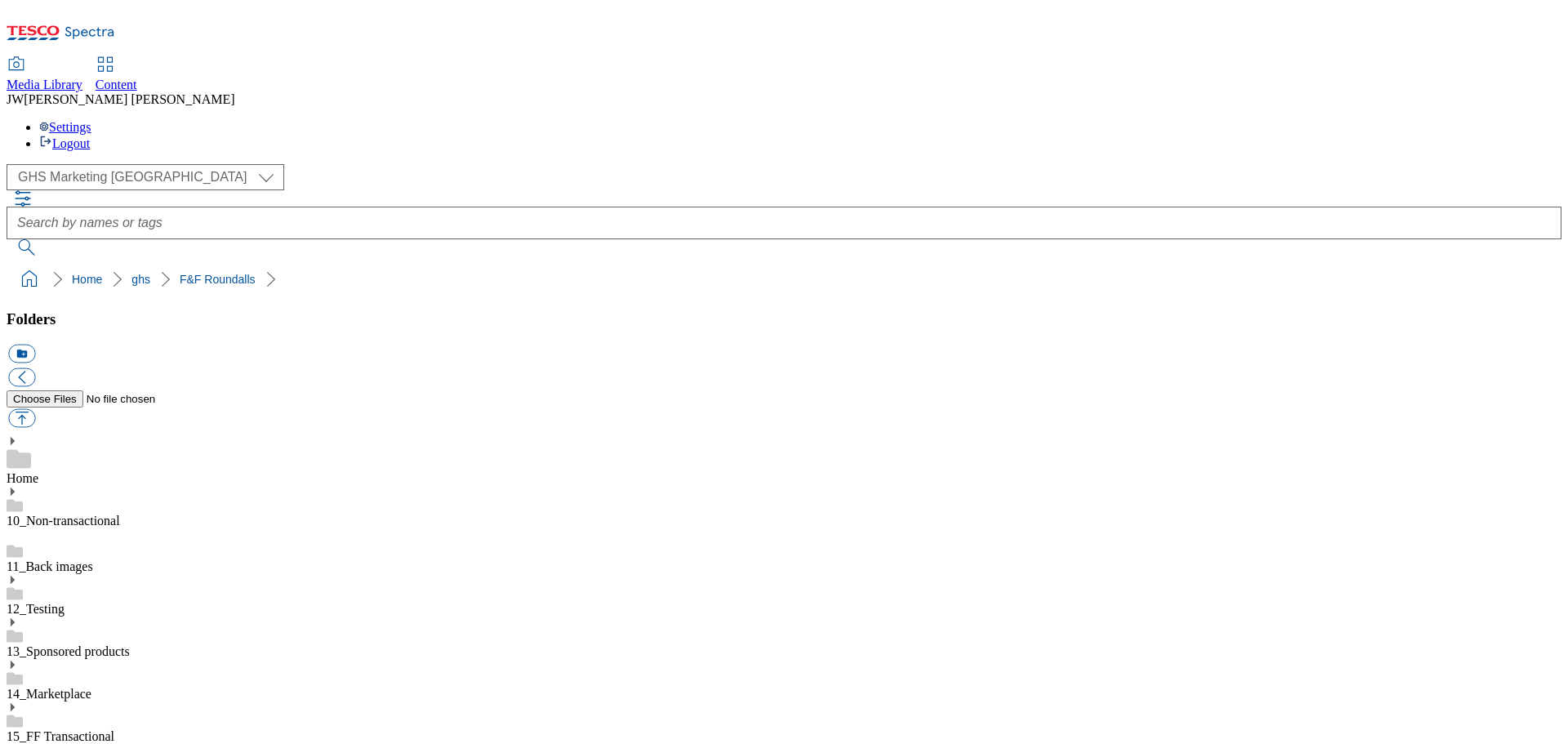
scroll to position [0, 271]
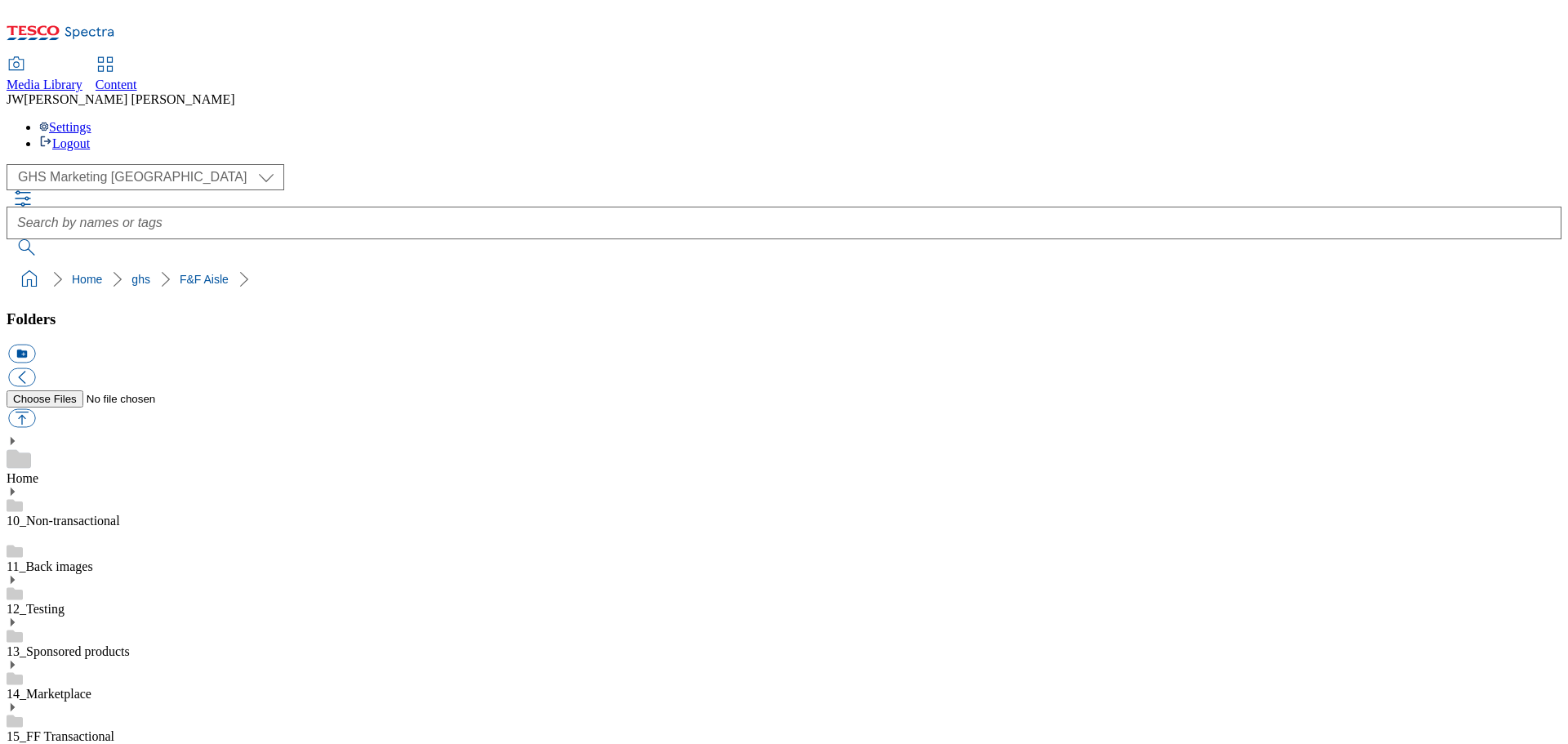
type input "thumbnail_super_department_clothing_and_accessories_department_Hallowee"
